Goal: Obtain resource: Obtain resource

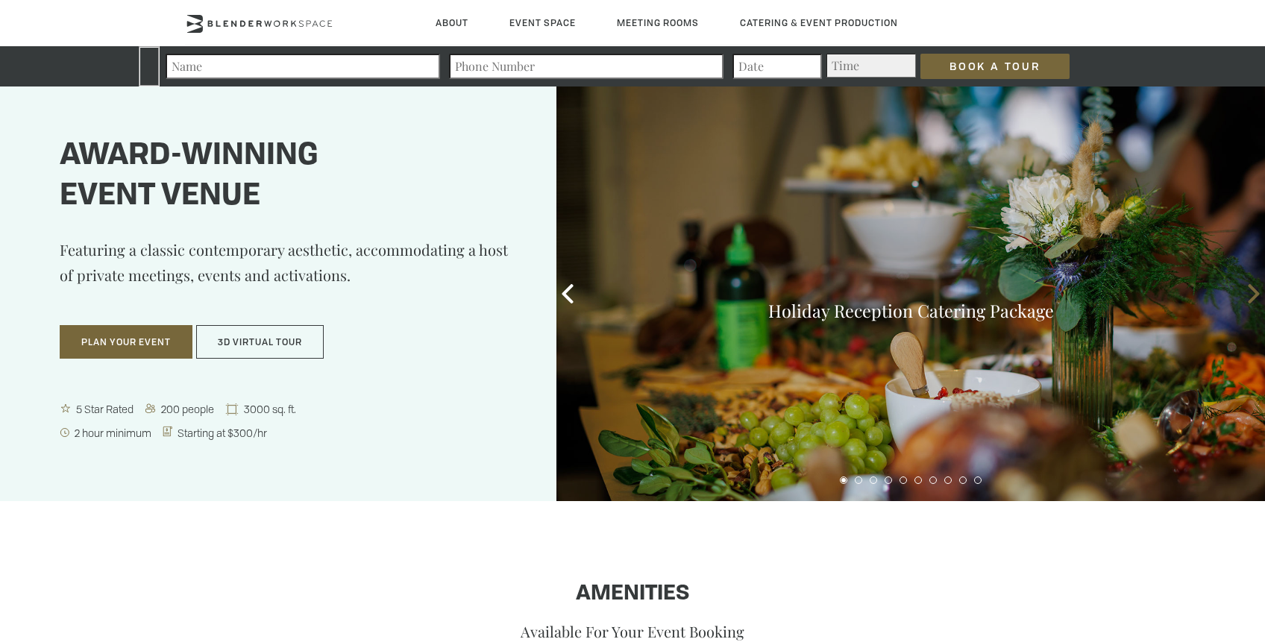
click at [1257, 295] on icon at bounding box center [1252, 293] width 11 height 19
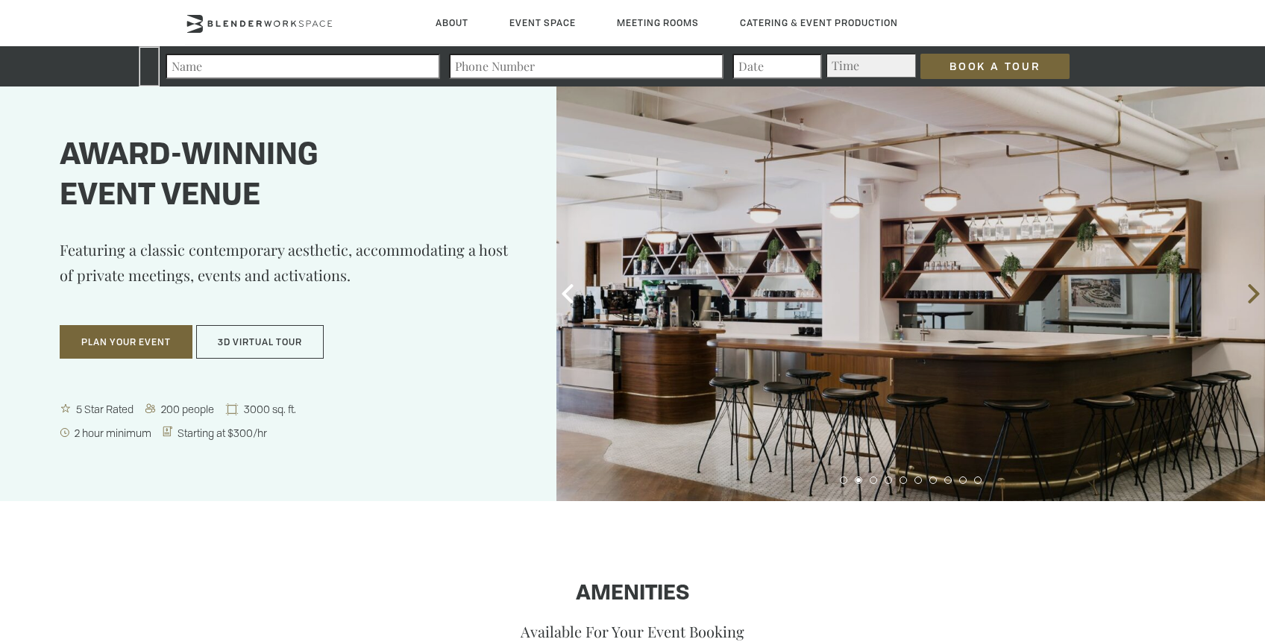
click at [1257, 295] on icon at bounding box center [1252, 293] width 11 height 19
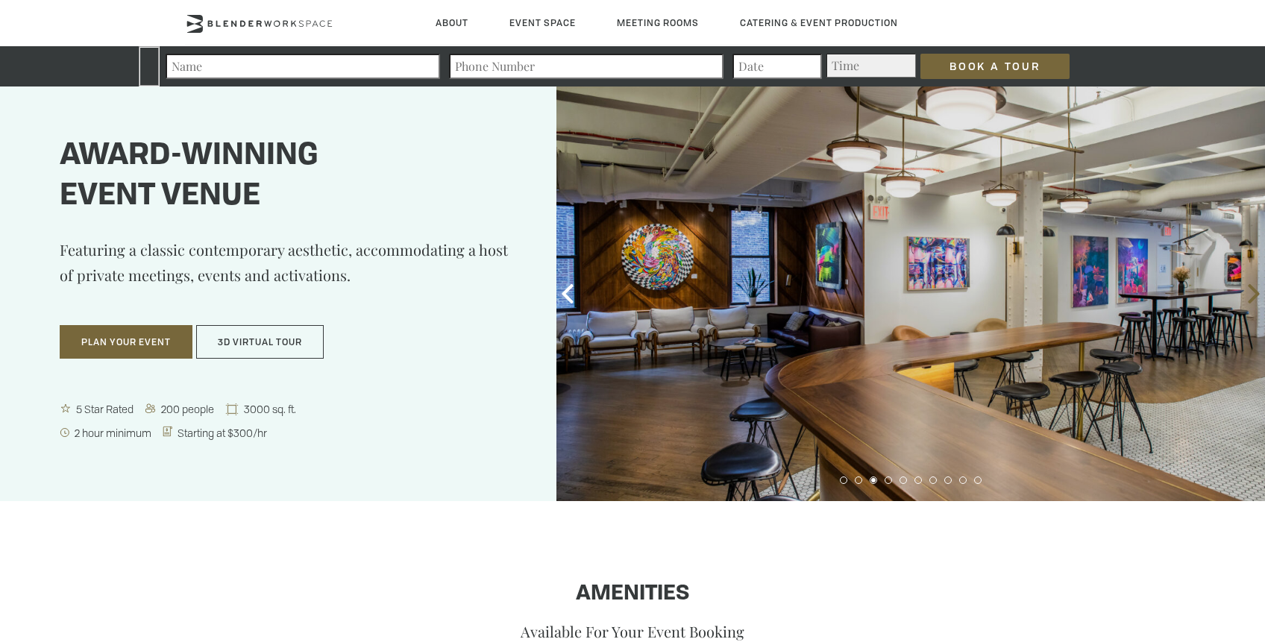
click at [1257, 295] on icon at bounding box center [1252, 293] width 11 height 19
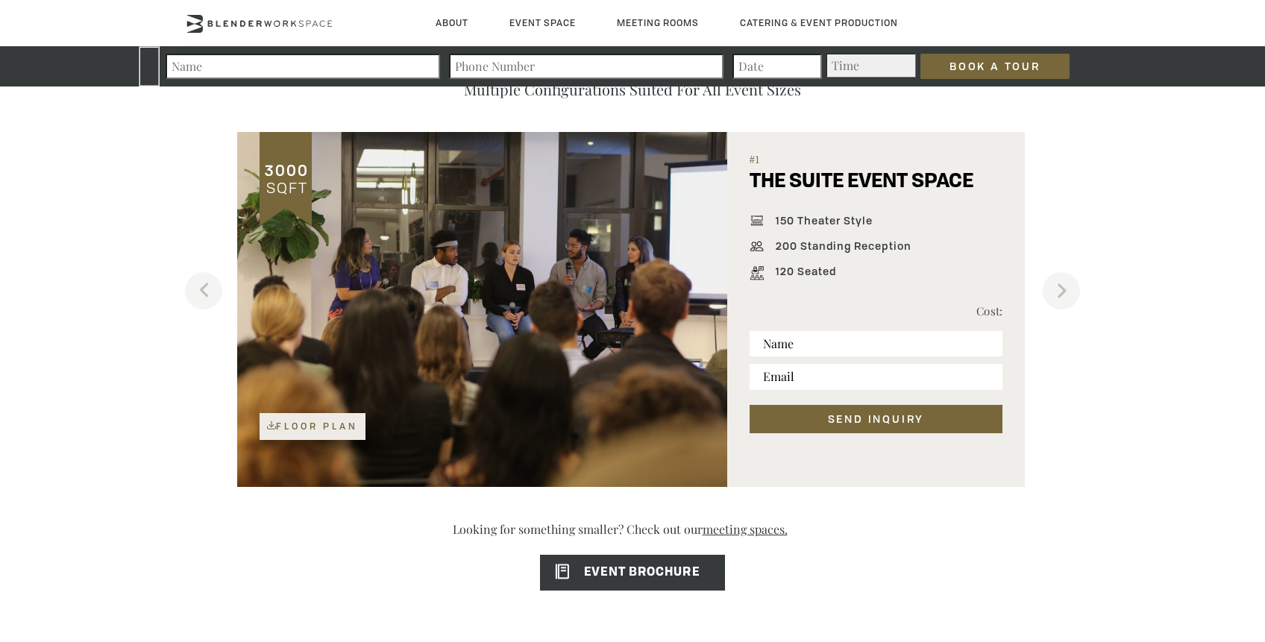
scroll to position [980, 0]
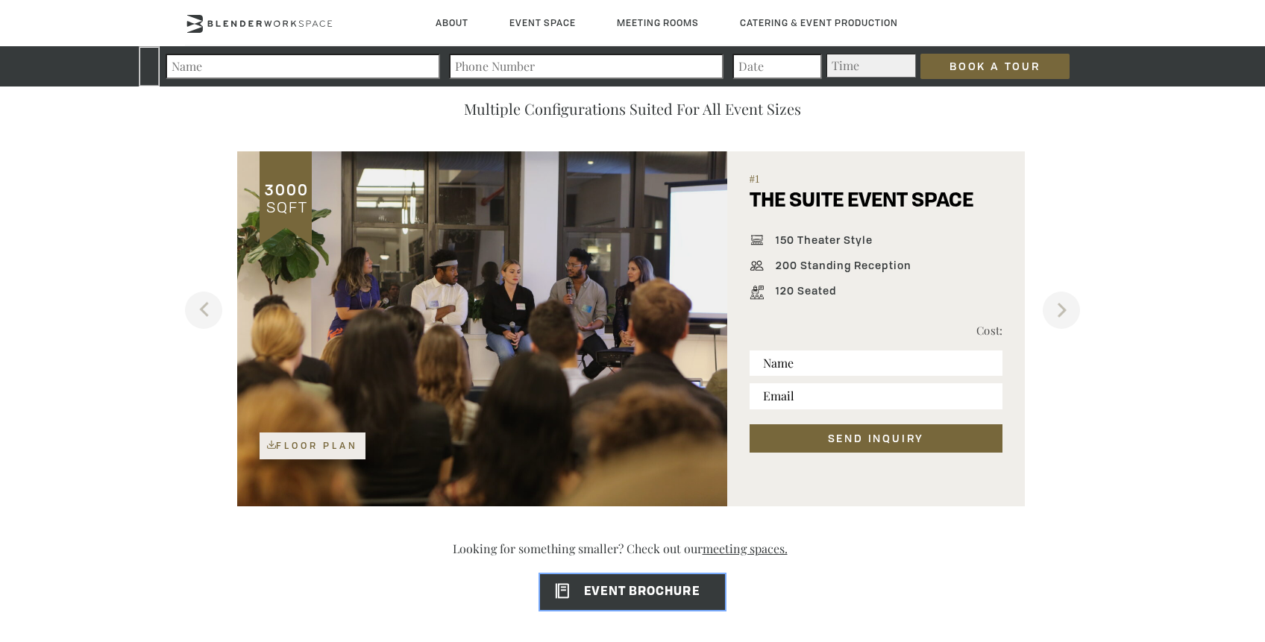
click at [682, 597] on span "EVENT BROCHURE" at bounding box center [619, 592] width 159 height 12
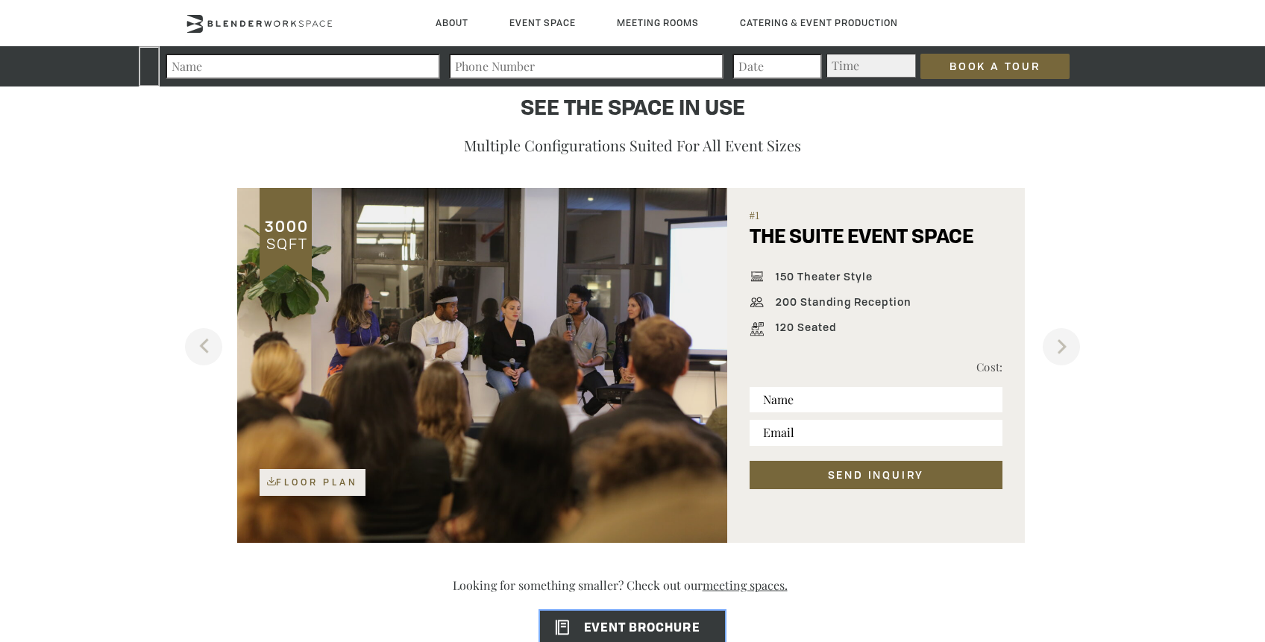
scroll to position [930, 0]
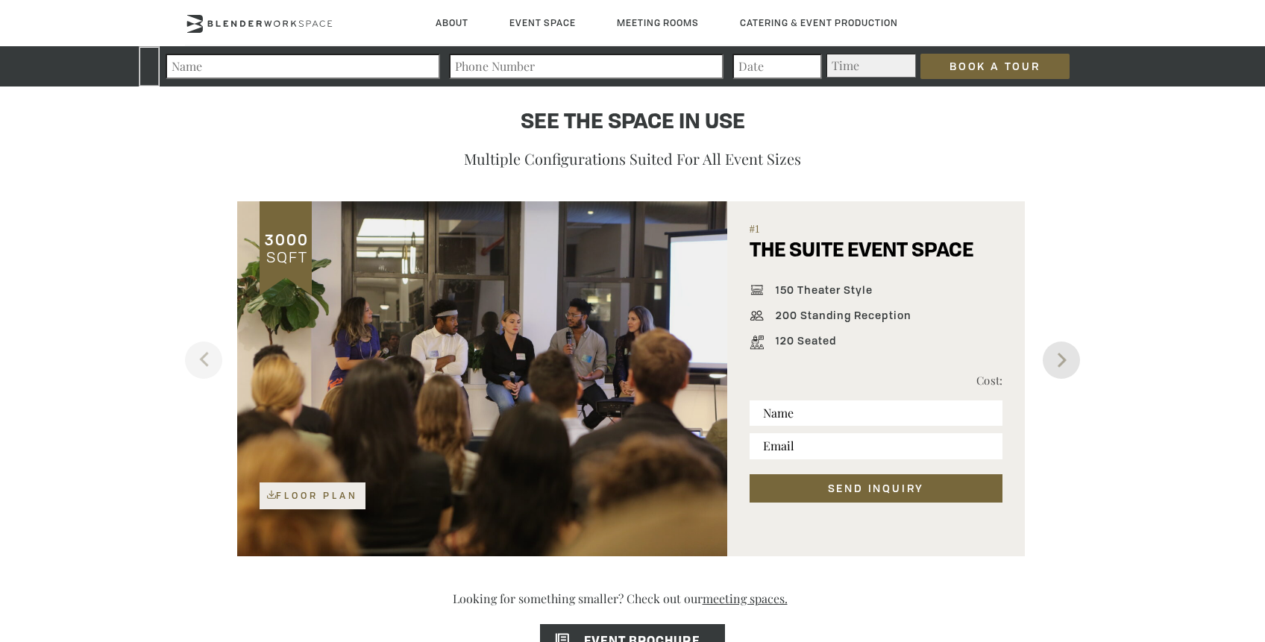
click at [1051, 362] on button "Next" at bounding box center [1060, 360] width 37 height 37
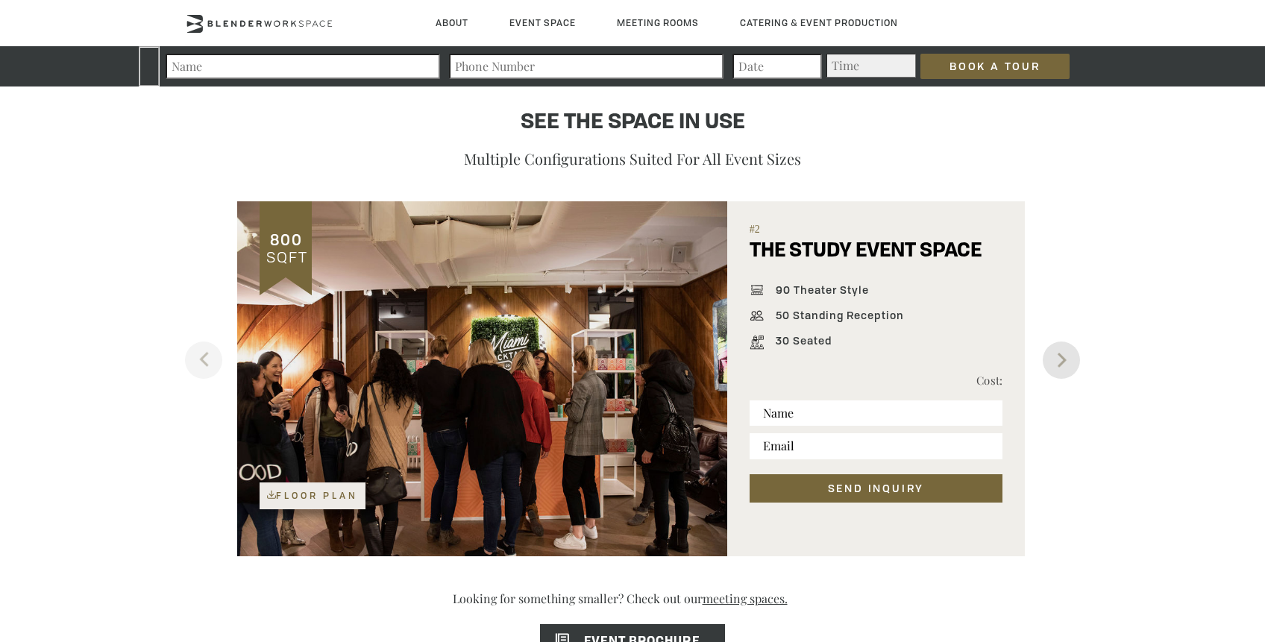
click at [1051, 362] on button "Next" at bounding box center [1060, 360] width 37 height 37
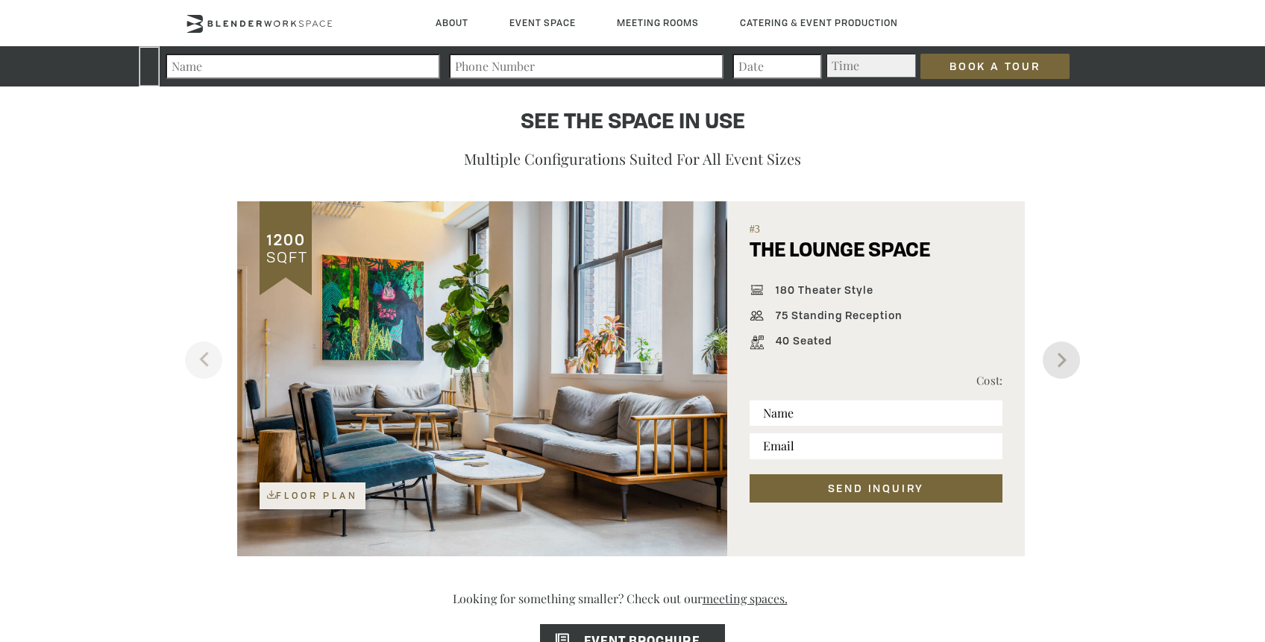
click at [1051, 362] on button "Next" at bounding box center [1060, 360] width 37 height 37
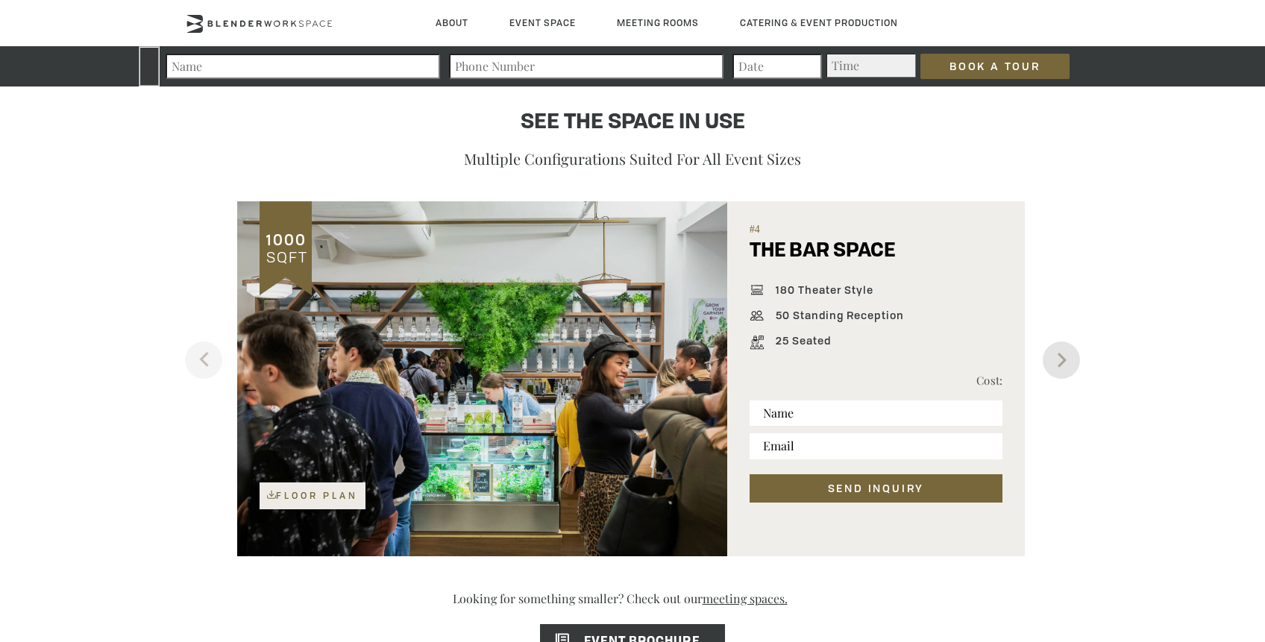
click at [1050, 362] on button "Next" at bounding box center [1060, 360] width 37 height 37
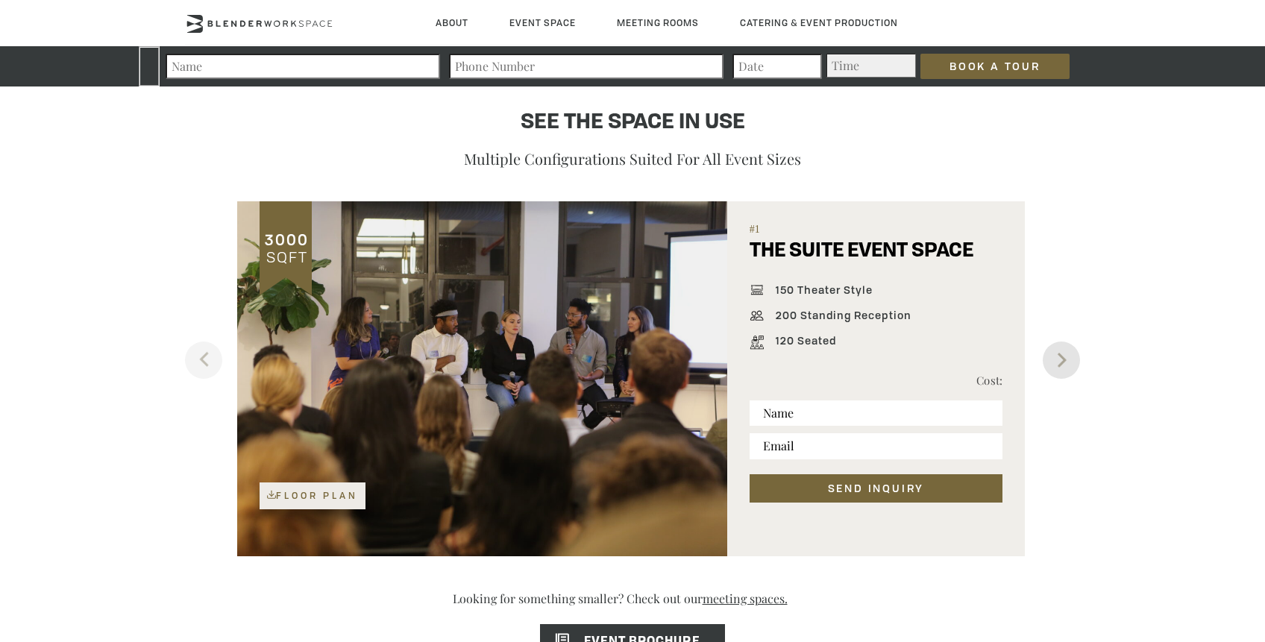
click at [1050, 362] on button "Next" at bounding box center [1060, 360] width 37 height 37
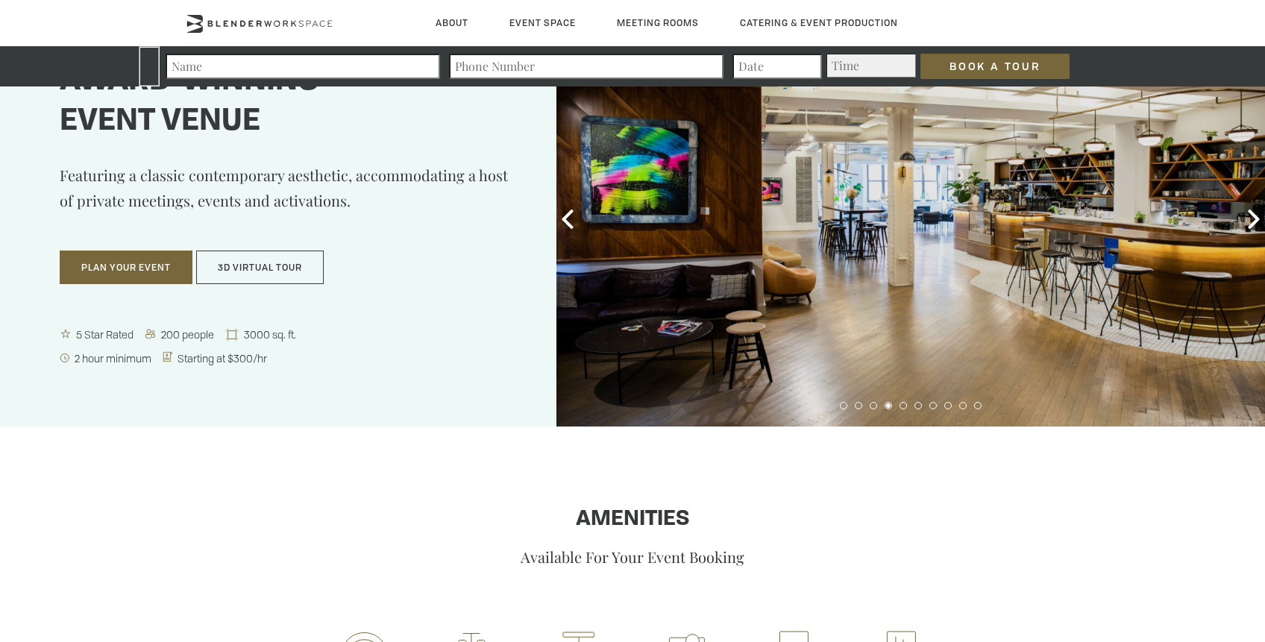
scroll to position [30, 0]
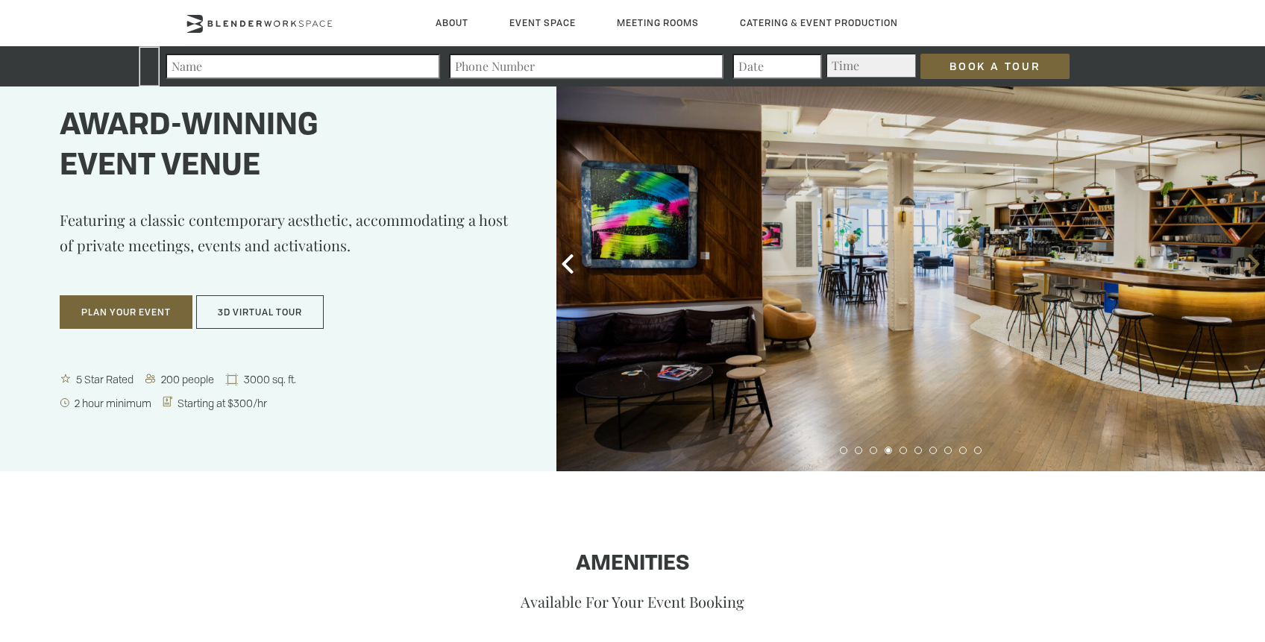
click at [1253, 259] on icon at bounding box center [1252, 263] width 11 height 19
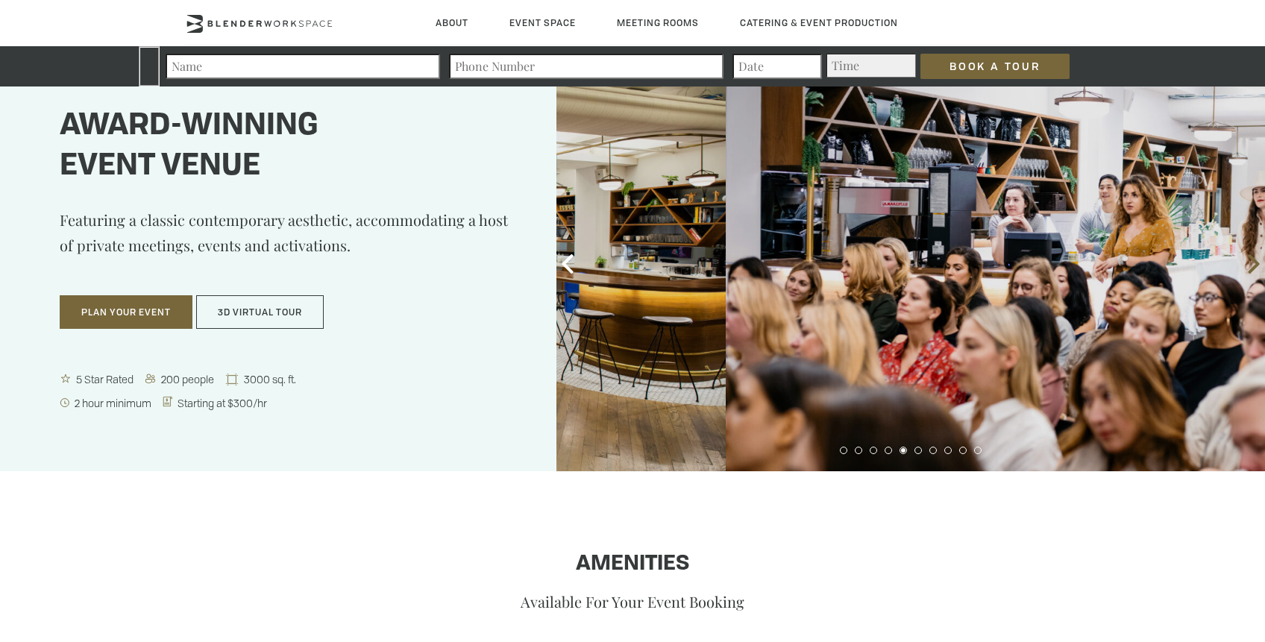
click at [1253, 259] on icon at bounding box center [1252, 263] width 11 height 19
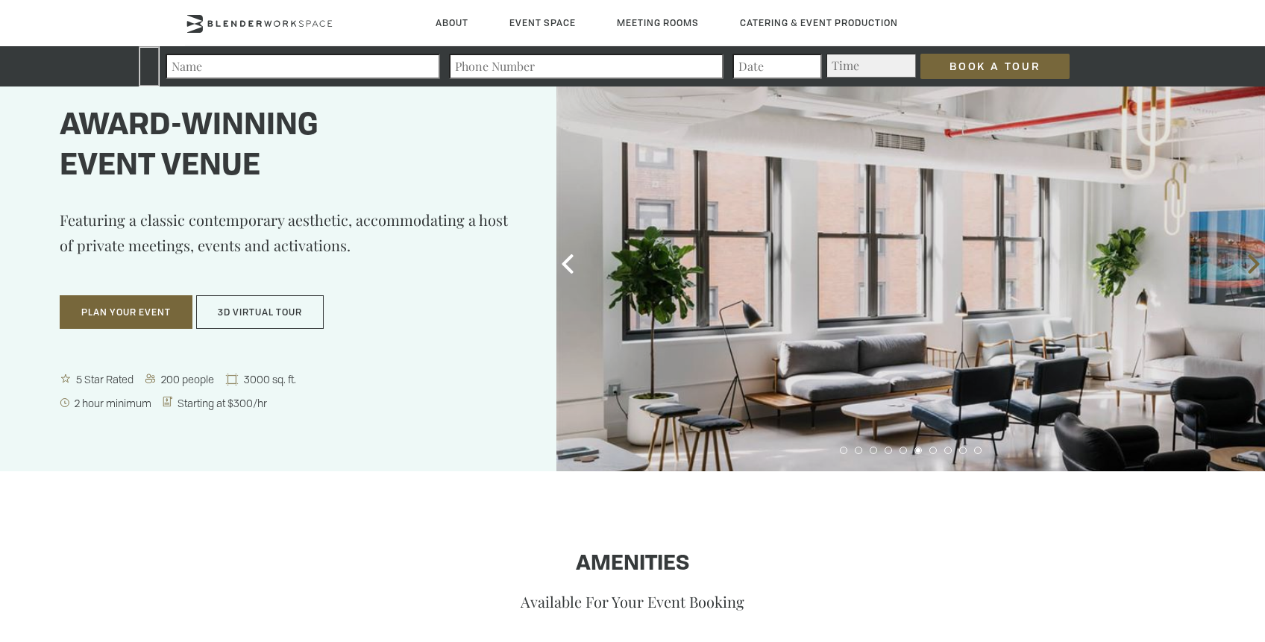
click at [1253, 259] on icon at bounding box center [1252, 263] width 11 height 19
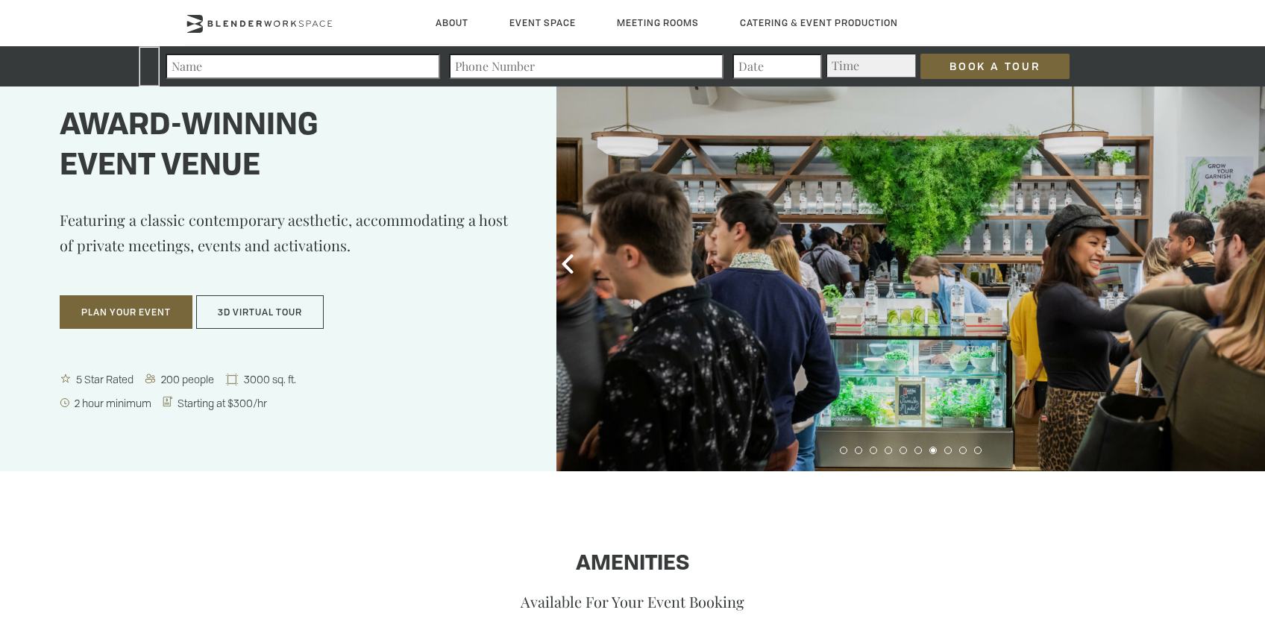
click at [1253, 259] on icon at bounding box center [1252, 263] width 11 height 19
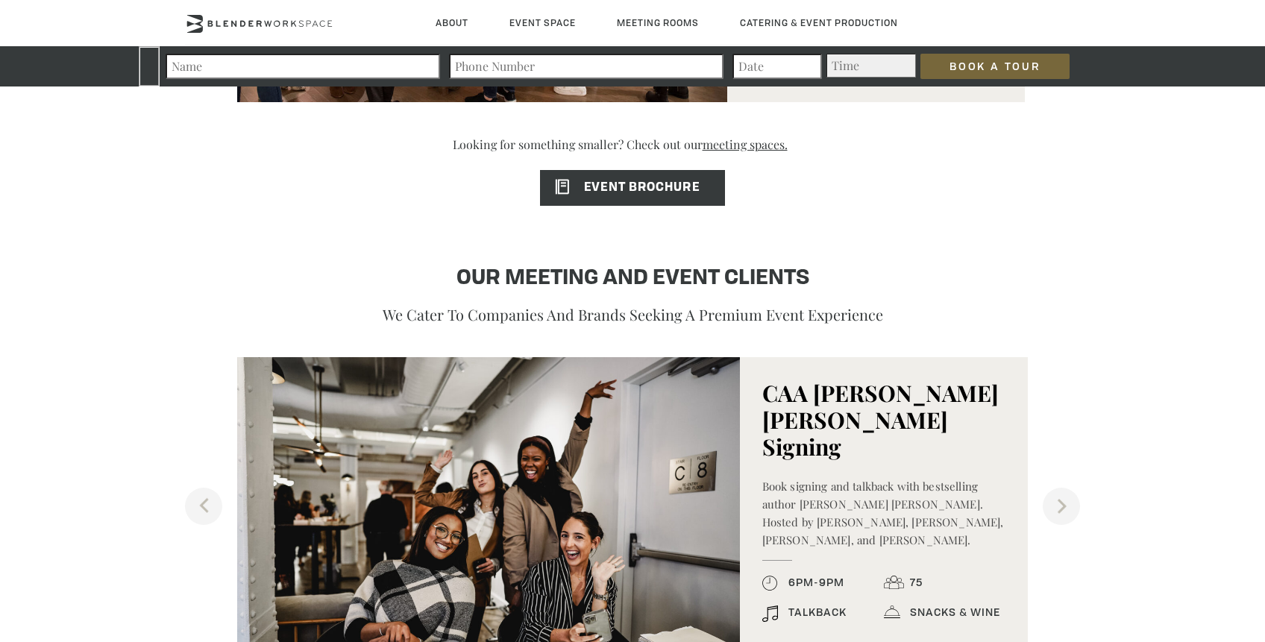
scroll to position [1355, 0]
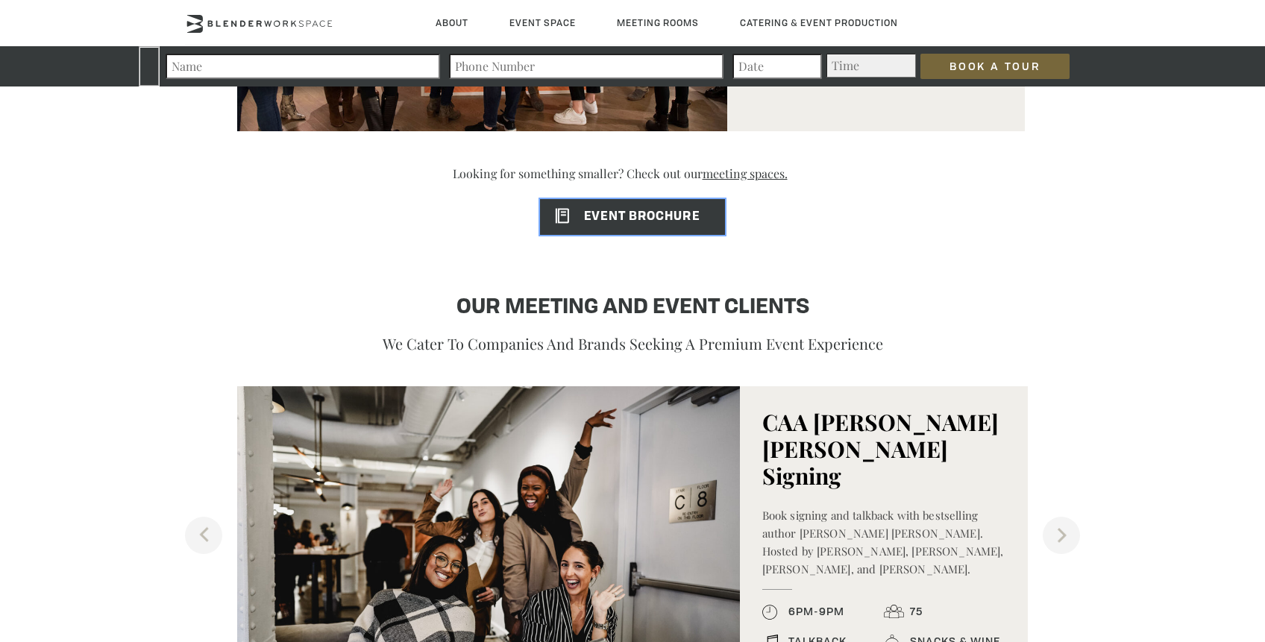
click at [605, 222] on span "EVENT BROCHURE" at bounding box center [619, 217] width 159 height 12
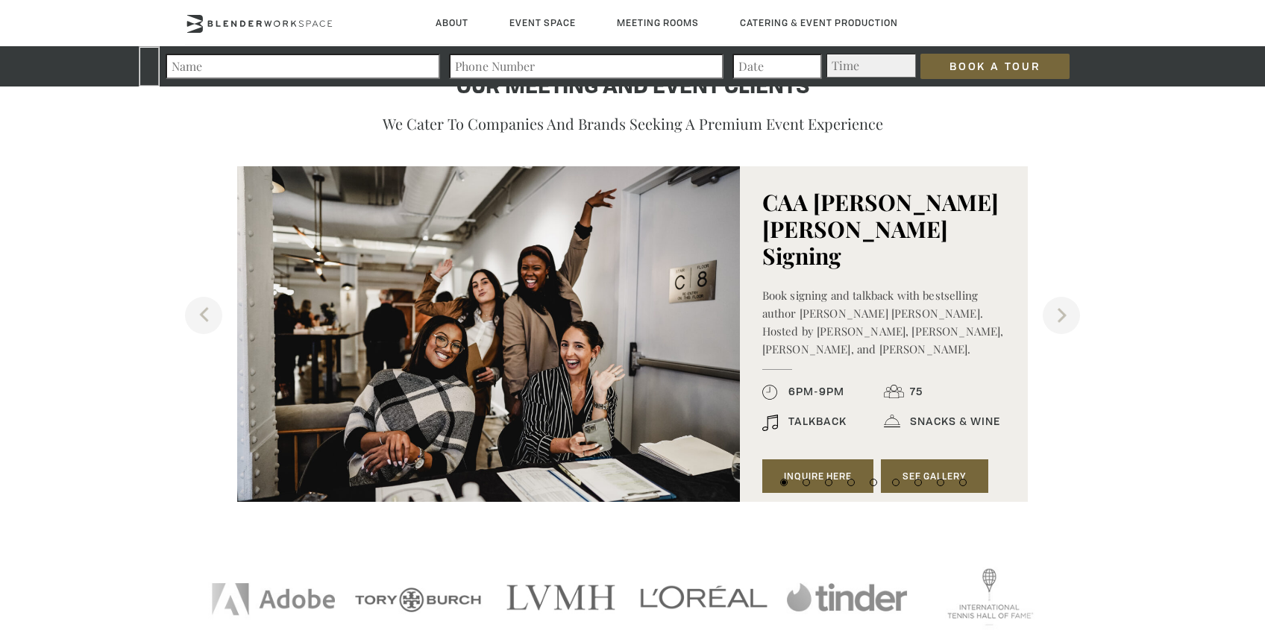
scroll to position [1617, 0]
